Goal: Transaction & Acquisition: Book appointment/travel/reservation

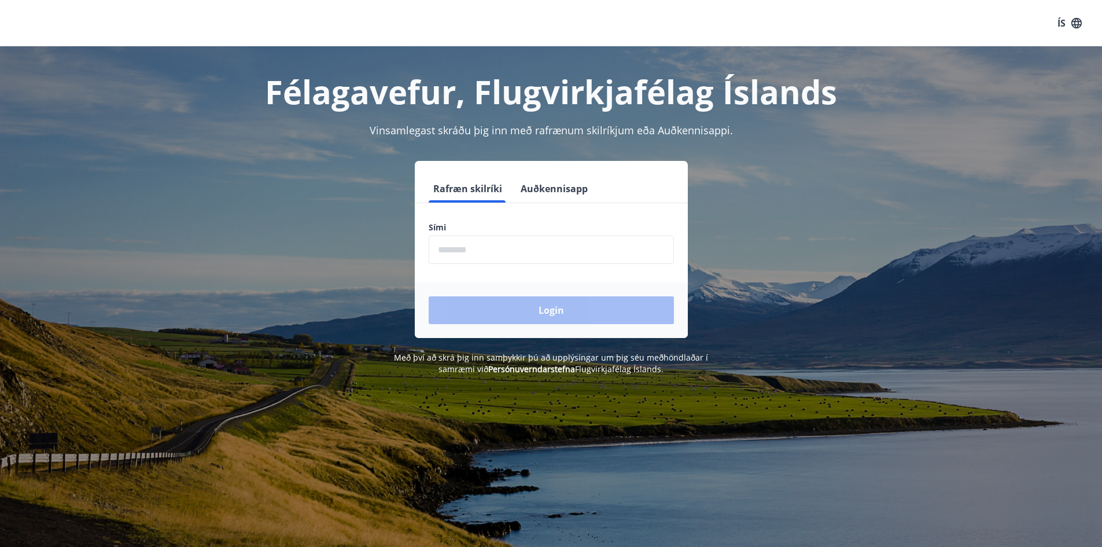
click at [493, 252] on input "phone" at bounding box center [551, 249] width 245 height 28
type input "********"
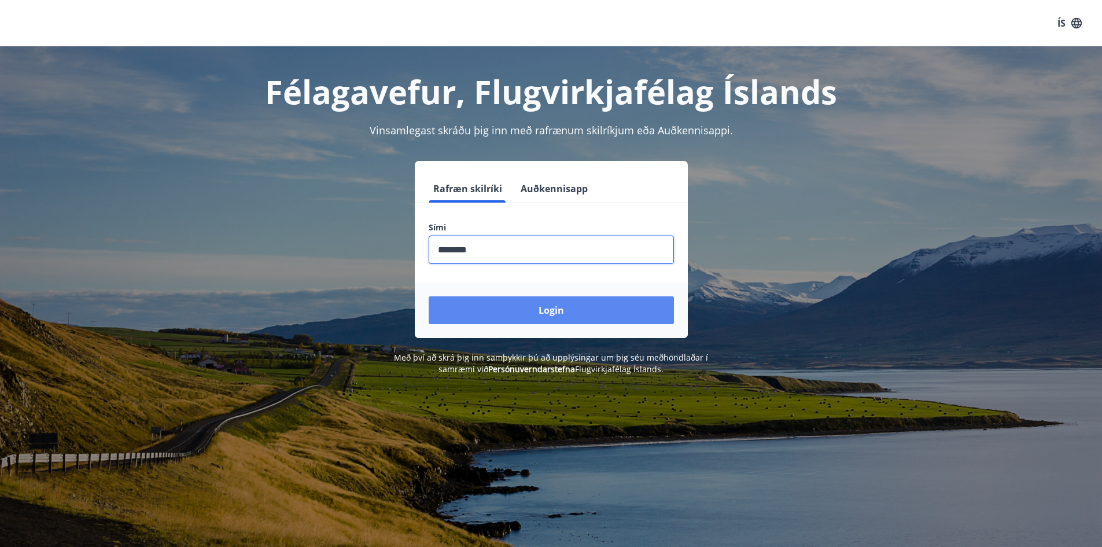
click at [523, 311] on button "Login" at bounding box center [551, 310] width 245 height 28
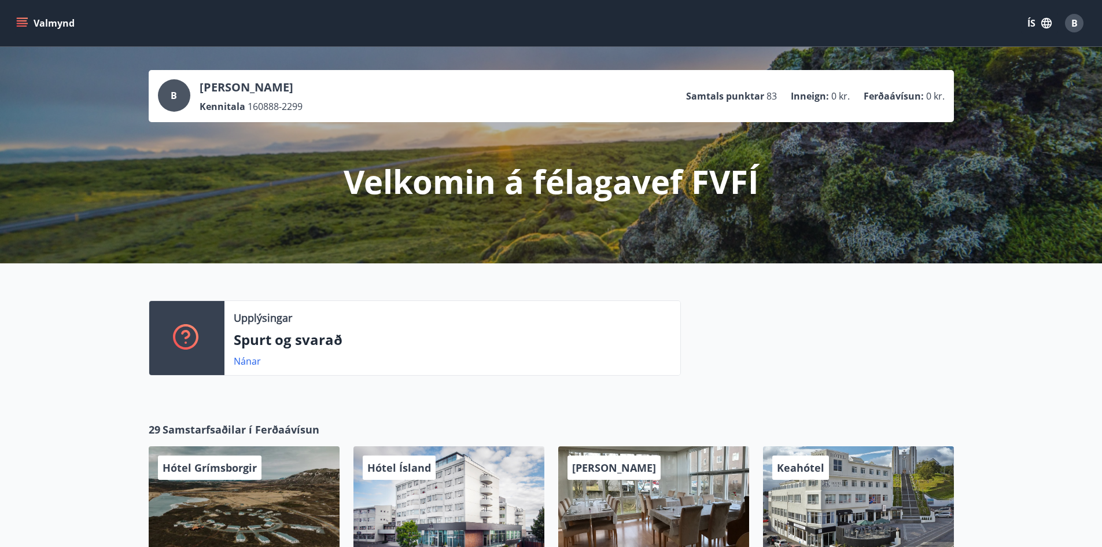
click at [28, 21] on button "Valmynd" at bounding box center [46, 23] width 65 height 21
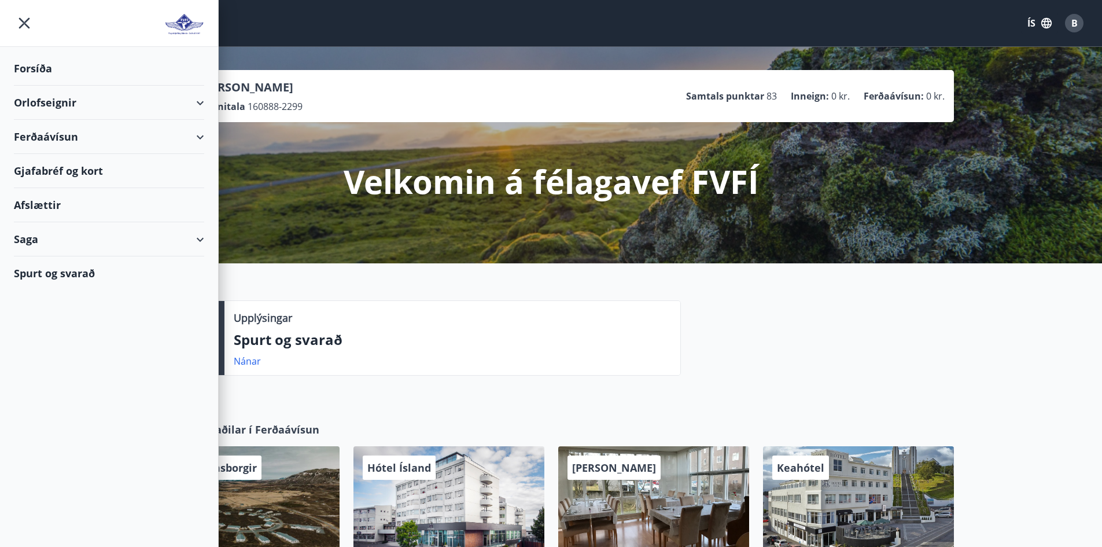
click at [201, 100] on div "Orlofseignir" at bounding box center [109, 103] width 190 height 34
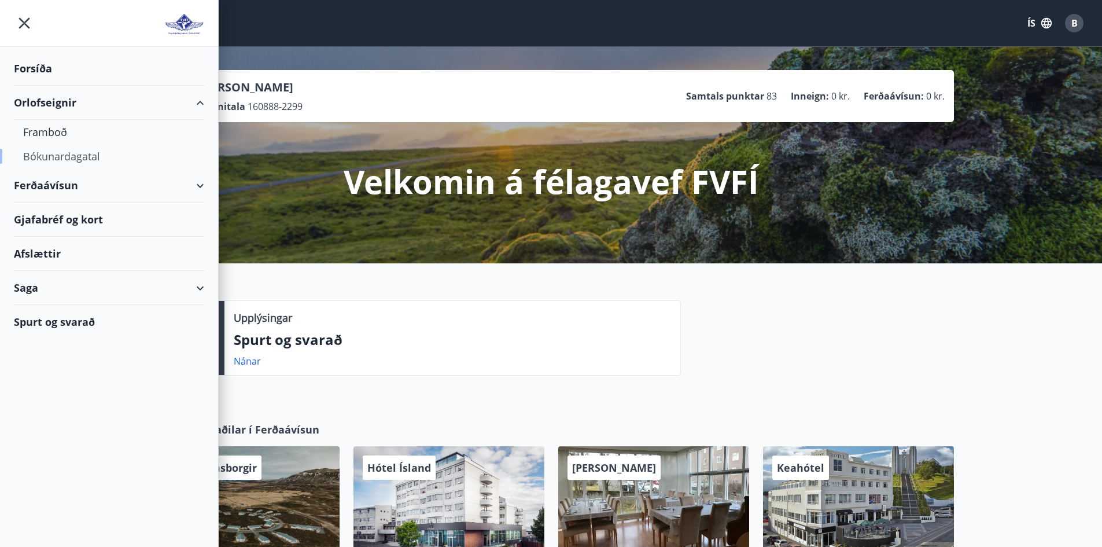
click at [58, 158] on div "Bókunardagatal" at bounding box center [109, 156] width 172 height 24
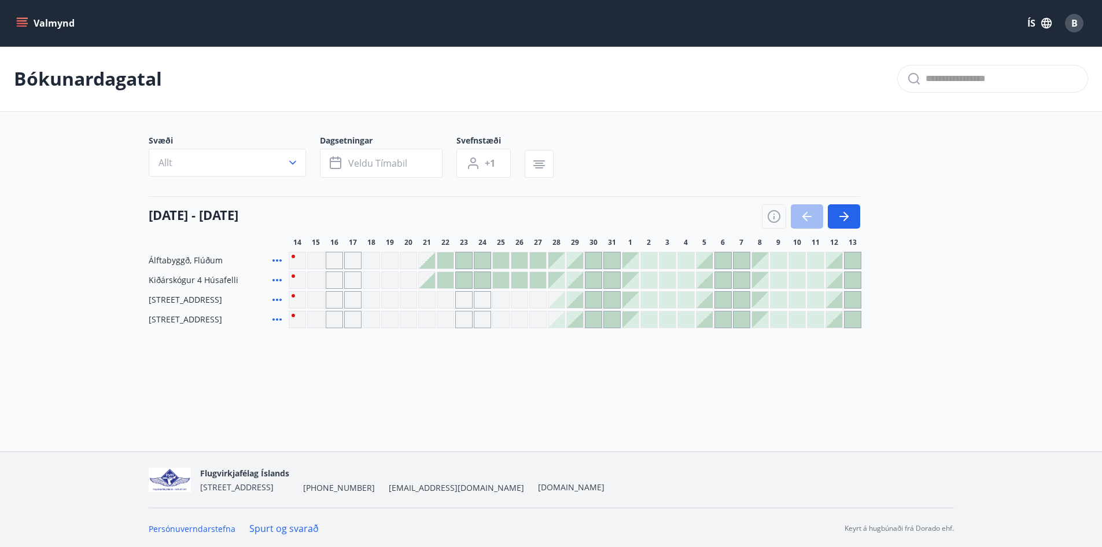
scroll to position [2, 0]
click at [463, 278] on div at bounding box center [464, 278] width 16 height 16
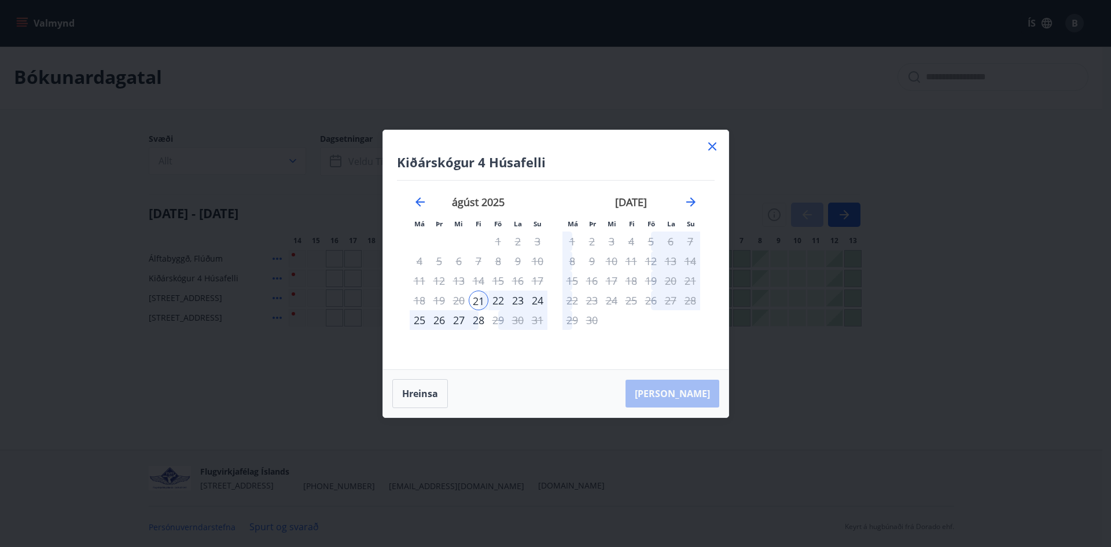
click at [714, 144] on icon at bounding box center [712, 146] width 8 height 8
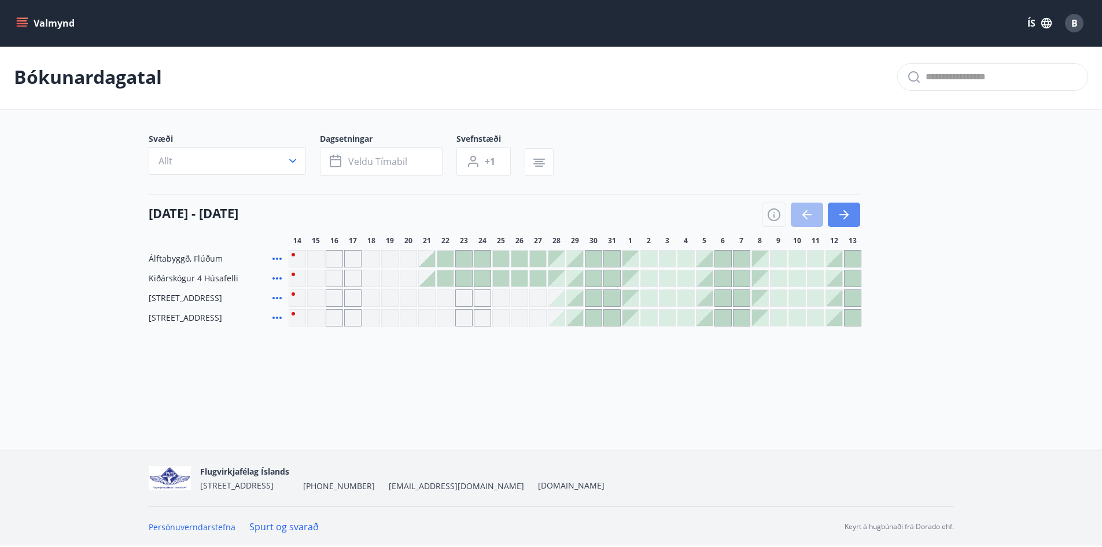
click at [848, 208] on icon "button" at bounding box center [844, 215] width 14 height 14
